Goal: Information Seeking & Learning: Learn about a topic

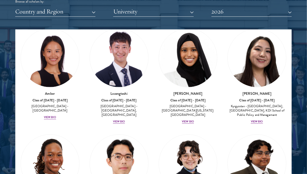
scroll to position [23, 0]
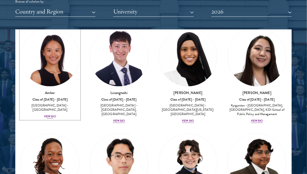
click at [53, 115] on div "View Bio" at bounding box center [50, 117] width 12 height 4
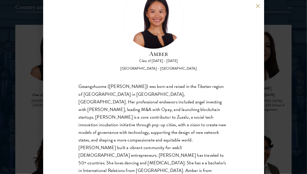
scroll to position [639, 0]
click at [120, 131] on div "Gesangzhuoma ([PERSON_NAME]) was born and raised in the Tibetan region of [GEOG…" at bounding box center [154, 132] width 150 height 99
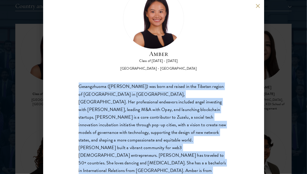
click at [120, 131] on div "Gesangzhuoma ([PERSON_NAME]) was born and raised in the Tibetan region of [GEOG…" at bounding box center [154, 132] width 150 height 99
copy body "Gesangzhuoma ([PERSON_NAME]) was born and raised in the Tibetan region of [GEOG…"
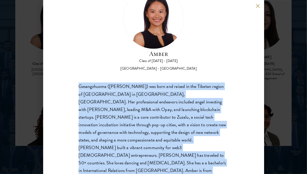
scroll to position [671, 0]
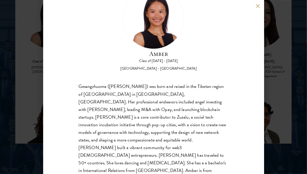
click at [275, 85] on div "Amber Class of [DATE] - [DATE] [GEOGRAPHIC_DATA] - [GEOGRAPHIC_DATA] Gesangzhuo…" at bounding box center [153, 87] width 307 height 174
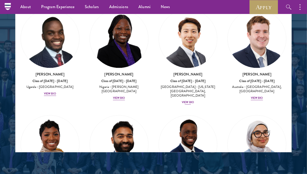
scroll to position [222, 0]
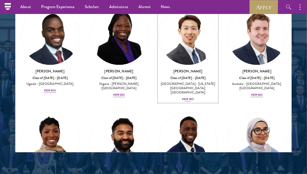
click at [186, 98] on div "View Bio" at bounding box center [188, 100] width 12 height 4
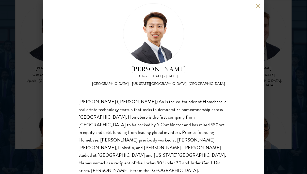
scroll to position [669, 0]
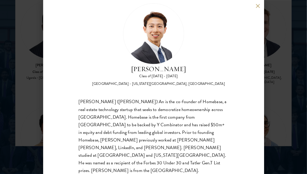
click at [182, 108] on div "[PERSON_NAME] ([PERSON_NAME]) An is the co-founder of Homebase, a real estate t…" at bounding box center [154, 136] width 150 height 76
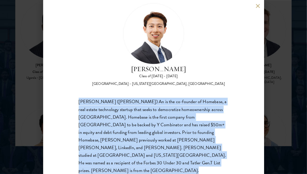
click at [182, 108] on div "[PERSON_NAME] ([PERSON_NAME]) An is the co-founder of Homebase, a real estate t…" at bounding box center [154, 136] width 150 height 76
copy body "[PERSON_NAME] ([PERSON_NAME]) An is the co-founder of Homebase, a real estate t…"
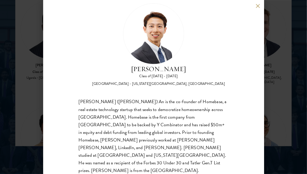
click at [292, 105] on div "[PERSON_NAME] Class of [DATE] - [DATE] [GEOGRAPHIC_DATA] - [US_STATE][GEOGRAPHI…" at bounding box center [153, 87] width 307 height 174
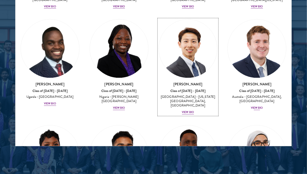
scroll to position [216, 0]
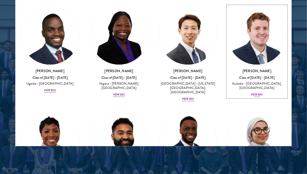
click at [260, 95] on div "View Bio" at bounding box center [257, 95] width 12 height 4
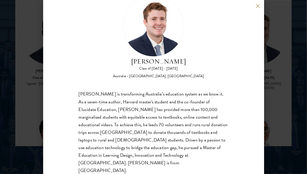
scroll to position [669, 0]
click at [279, 98] on div "[PERSON_NAME] Class of [DATE] - [DATE] [GEOGRAPHIC_DATA] - [GEOGRAPHIC_DATA], […" at bounding box center [153, 87] width 307 height 174
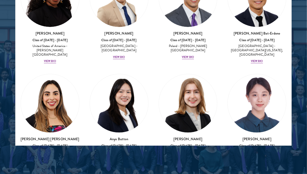
scroll to position [475, 0]
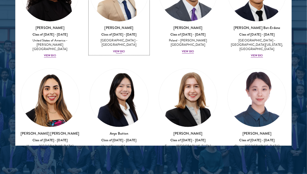
click at [124, 50] on div "View Bio" at bounding box center [119, 52] width 12 height 4
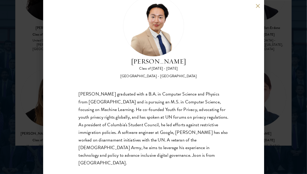
scroll to position [674, 0]
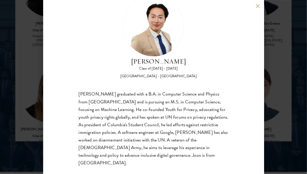
click at [137, 107] on div "[PERSON_NAME] graduated with a B.A. in Computer Science and Physics from [GEOGR…" at bounding box center [154, 128] width 150 height 76
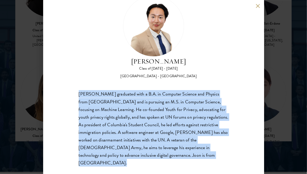
click at [137, 107] on div "[PERSON_NAME] graduated with a B.A. in Computer Science and Physics from [GEOGR…" at bounding box center [154, 128] width 150 height 76
copy body "[PERSON_NAME] graduated with a B.A. in Computer Science and Physics from [GEOGR…"
